Goal: Navigation & Orientation: Find specific page/section

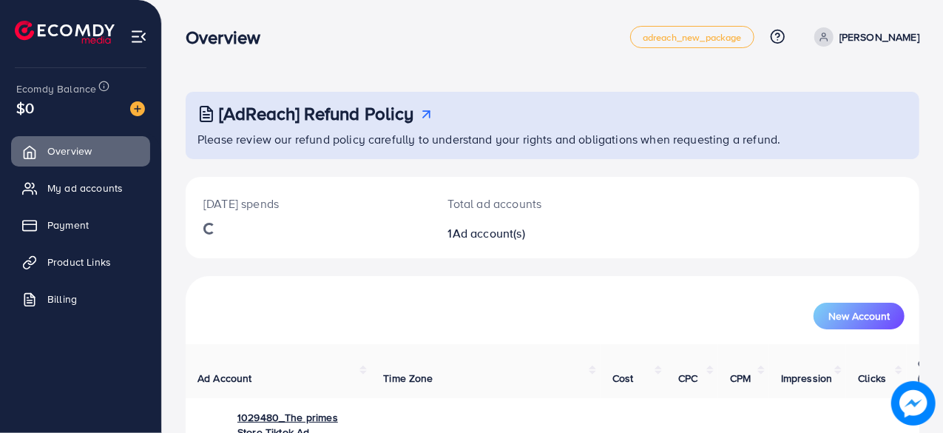
scroll to position [100, 0]
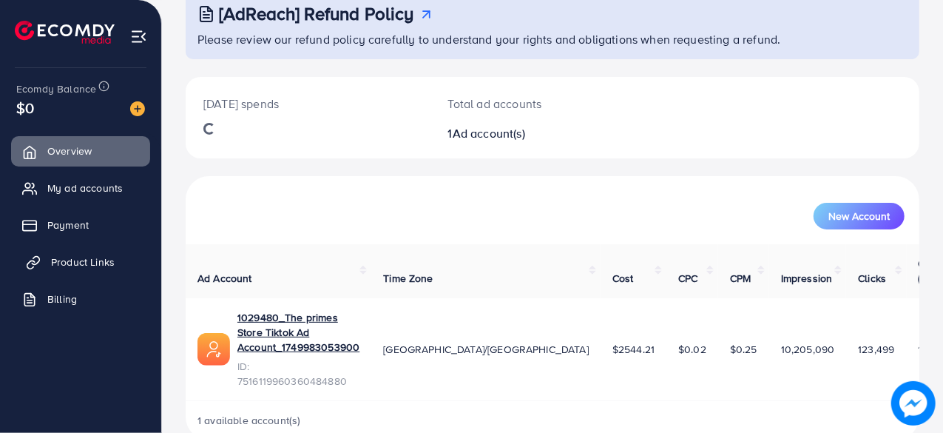
click at [67, 261] on span "Product Links" at bounding box center [83, 261] width 64 height 15
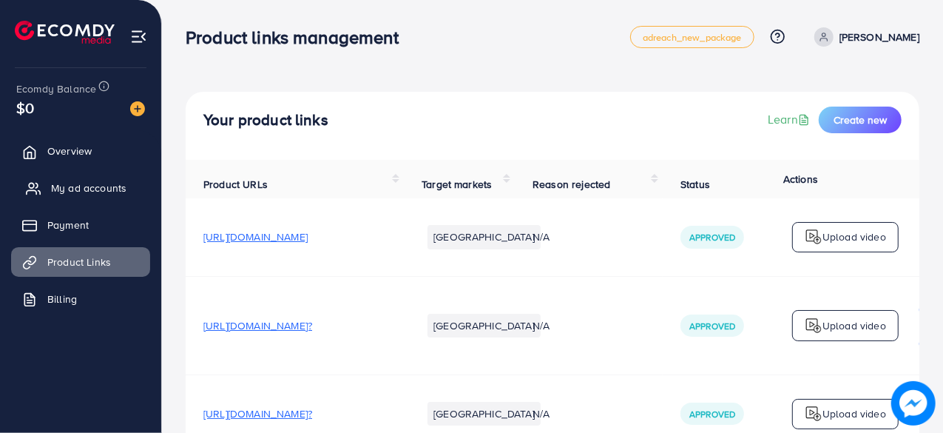
click at [89, 186] on span "My ad accounts" at bounding box center [88, 188] width 75 height 15
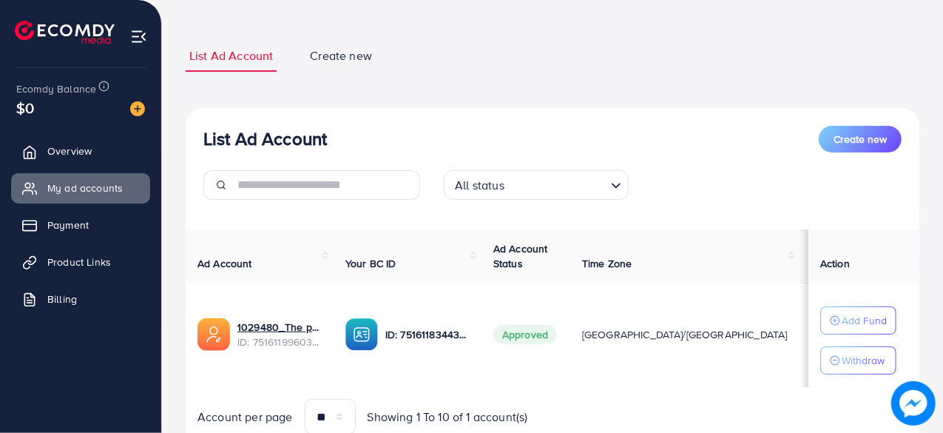
scroll to position [74, 0]
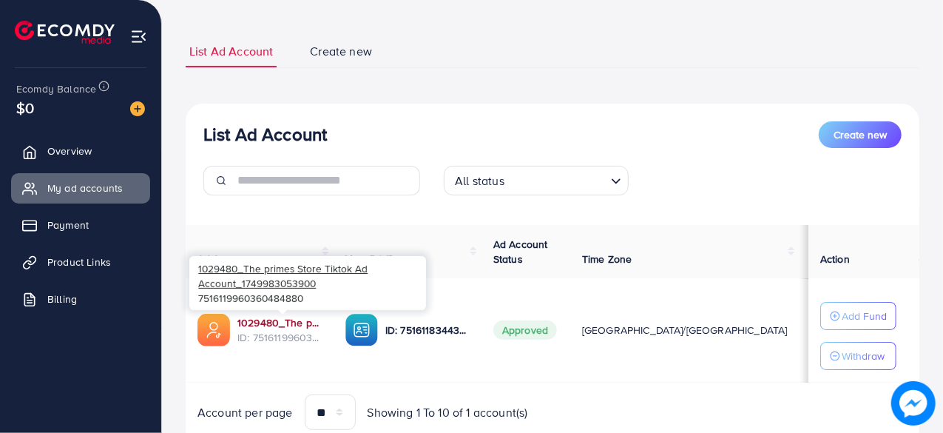
click at [280, 317] on link "1029480_The primes Store Tiktok Ad Account_1749983053900" at bounding box center [279, 322] width 84 height 15
